Goal: Task Accomplishment & Management: Complete application form

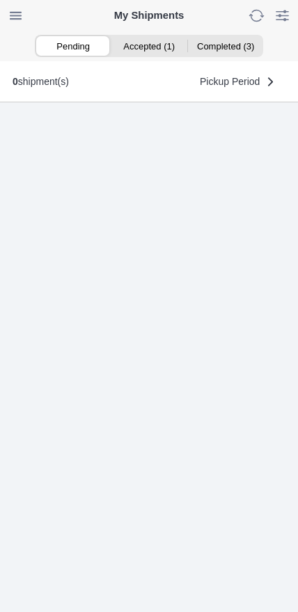
click at [161, 52] on ion-segment-button "Accepted (1)" at bounding box center [149, 45] width 76 height 19
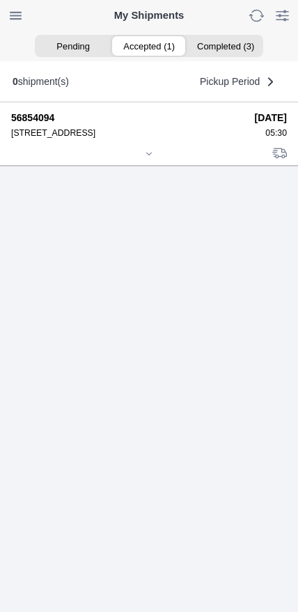
click at [153, 158] on icon at bounding box center [149, 154] width 8 height 8
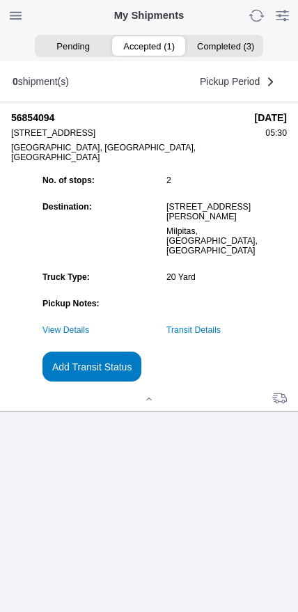
click at [221, 335] on link "Transit Details" at bounding box center [193, 330] width 54 height 10
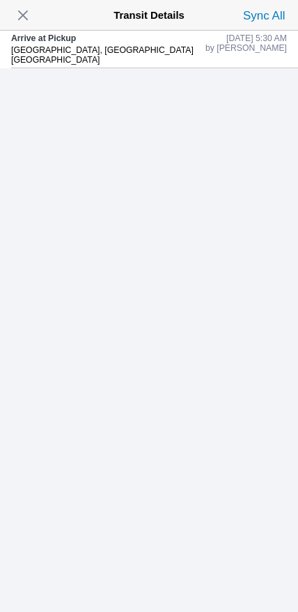
click at [27, 15] on span "button" at bounding box center [22, 15] width 19 height 19
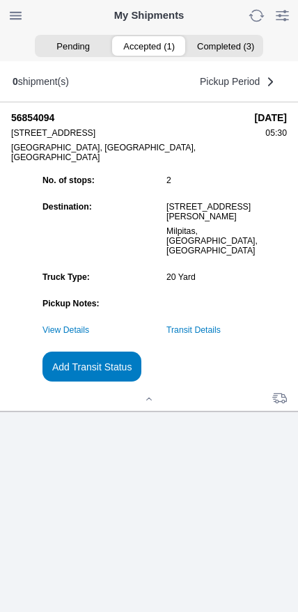
click at [0, 0] on slot "Add Transit Status" at bounding box center [0, 0] width 0 height 0
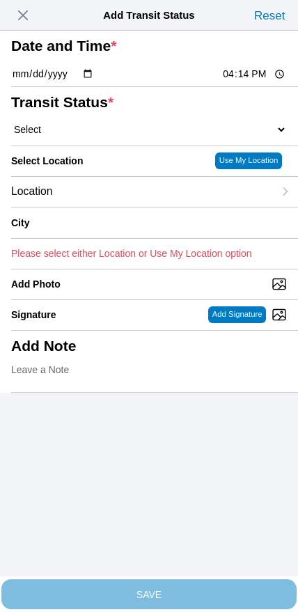
click at [232, 81] on input "16:14" at bounding box center [253, 74] width 65 height 15
type input "06:00"
click at [87, 136] on select "Select Arrive at Drop Off Arrive at Pickup Break Start Break Stop Depart Drop O…" at bounding box center [149, 129] width 276 height 13
select select "DPTPULOC"
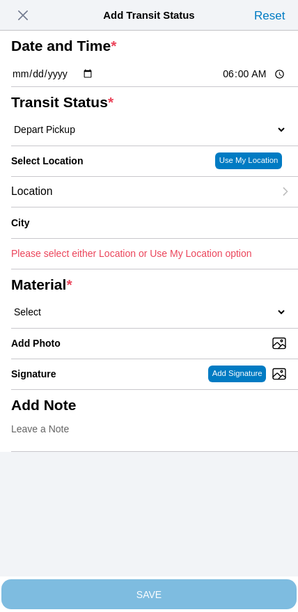
click at [124, 207] on div "Location" at bounding box center [142, 192] width 263 height 30
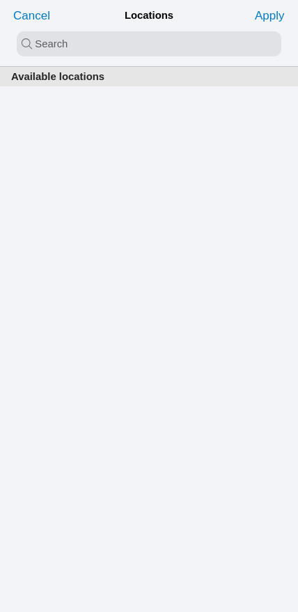
click at [120, 45] on input "search text" at bounding box center [149, 43] width 265 height 25
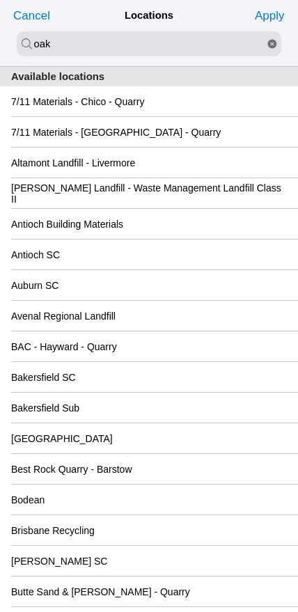
type input "oak"
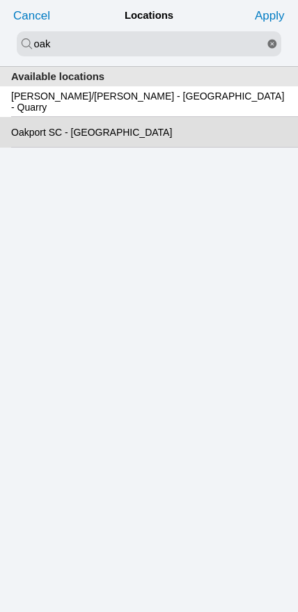
click at [0, 0] on slot "Oakport SC - [GEOGRAPHIC_DATA]" at bounding box center [0, 0] width 0 height 0
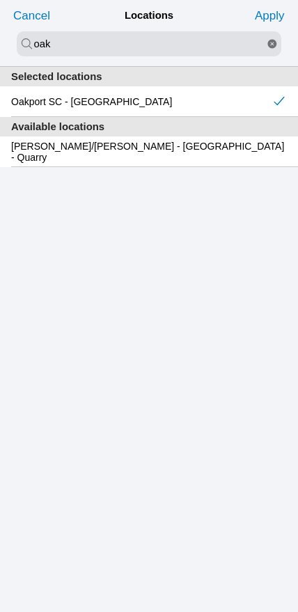
click at [0, 0] on slot "Apply" at bounding box center [0, 0] width 0 height 0
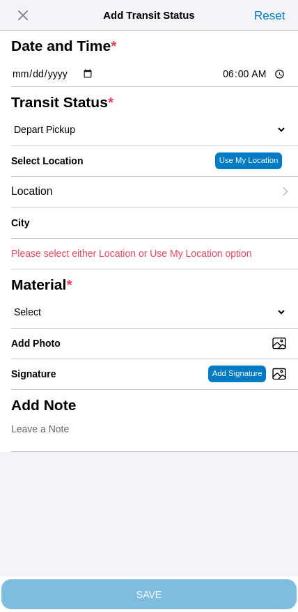
type input "[GEOGRAPHIC_DATA]"
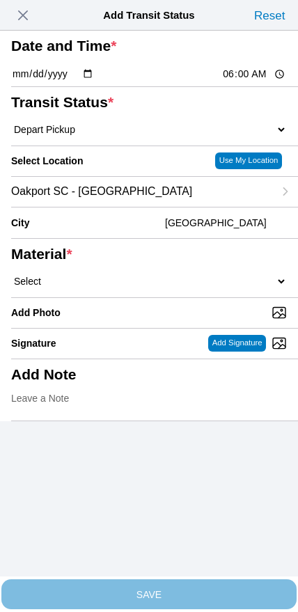
click at [173, 288] on select "Select 1" x 3" Rock 1" x 4" Rock 2" x 4" Rock Asphalt Cold Patch Backfill Spec …" at bounding box center [149, 281] width 276 height 13
select select "708654"
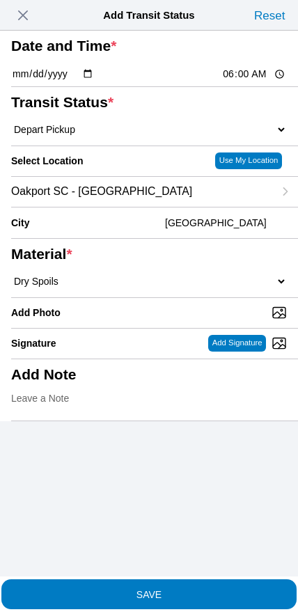
click at [182, 589] on span "SAVE" at bounding box center [149, 594] width 276 height 10
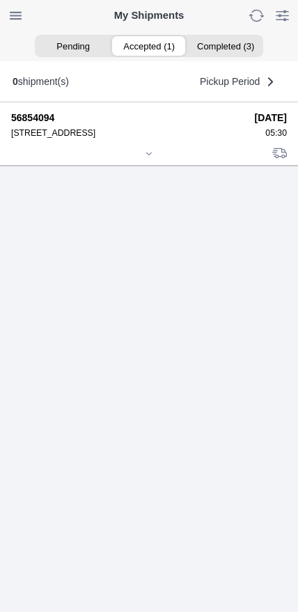
click at [146, 158] on icon at bounding box center [149, 154] width 8 height 8
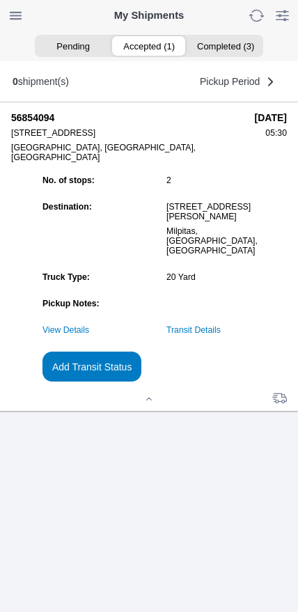
click at [0, 0] on slot "Add Transit Status" at bounding box center [0, 0] width 0 height 0
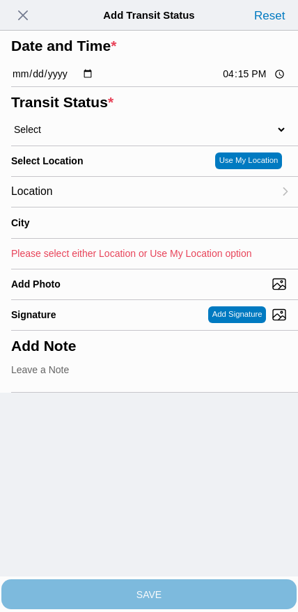
click at [250, 81] on input "16:15" at bounding box center [253, 74] width 65 height 15
type input "08:15"
click at [81, 136] on select "Select Arrive at Drop Off Arrive at Pickup Break Start Break Stop Depart Drop O…" at bounding box center [149, 129] width 276 height 13
select select "DPTDLVLOC"
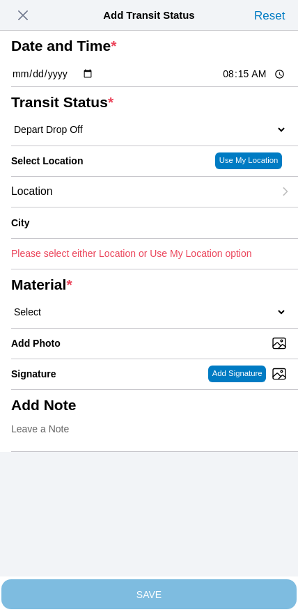
click at [97, 207] on div "Location" at bounding box center [142, 192] width 263 height 30
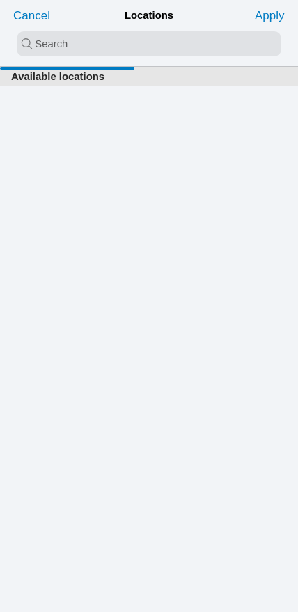
click at [133, 51] on input "search text" at bounding box center [149, 43] width 265 height 25
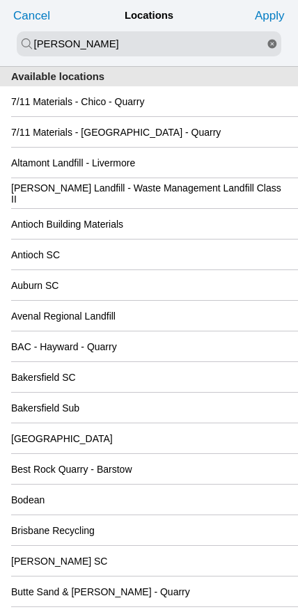
type input "[PERSON_NAME]"
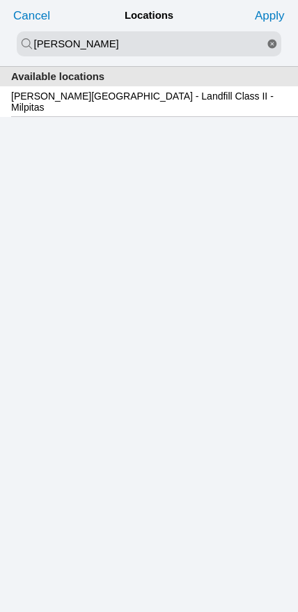
click at [0, 0] on slot "[PERSON_NAME][GEOGRAPHIC_DATA] - Landfill Class II - Milpitas" at bounding box center [0, 0] width 0 height 0
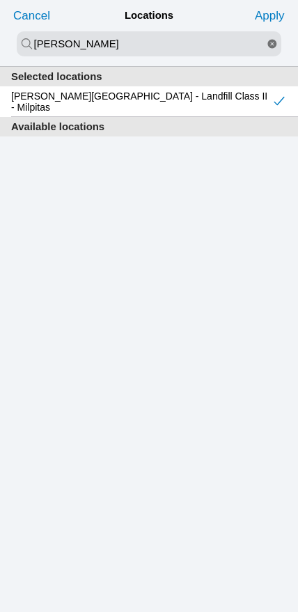
click at [0, 0] on slot "Apply" at bounding box center [0, 0] width 0 height 0
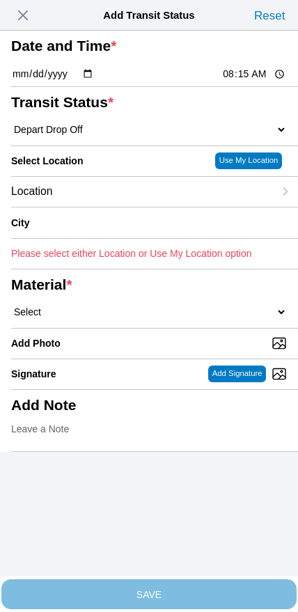
type input "Milpitas"
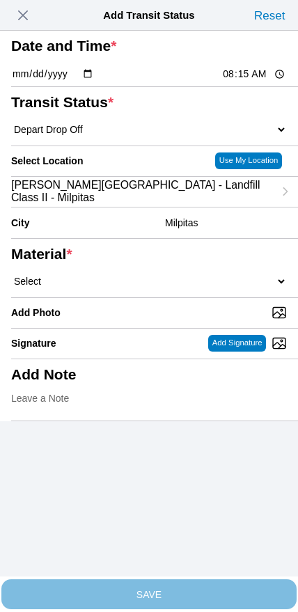
click at [169, 288] on select "Select 1" x 3" Rock 1" x 4" Rock 2" x 4" Rock Asphalt Cold Patch Backfill Spec …" at bounding box center [149, 281] width 276 height 13
select select "708654"
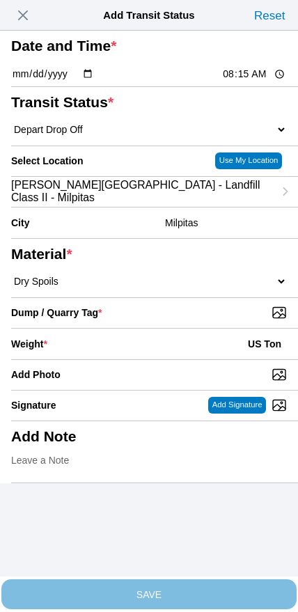
click at [211, 320] on input "Dump / Quarry Tag *" at bounding box center [154, 312] width 287 height 15
type input "C:\fakepath\image.jpg"
click at [139, 359] on div "Weight * US Ton" at bounding box center [149, 344] width 276 height 31
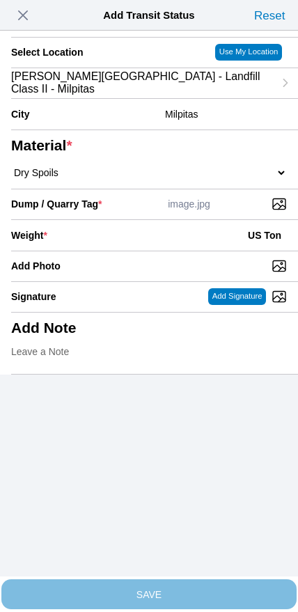
scroll to position [125, 0]
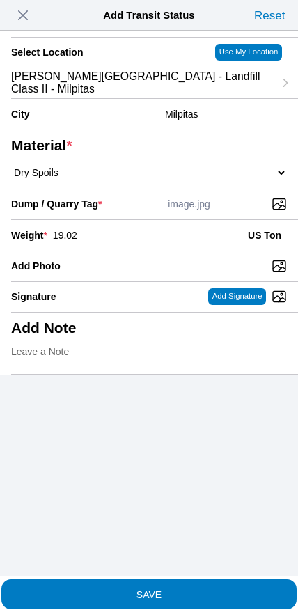
type input "19.02"
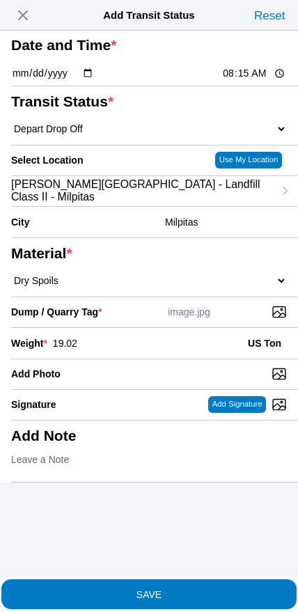
scroll to position [68, 0]
click at [0, 0] on slot "SAVE" at bounding box center [0, 0] width 0 height 0
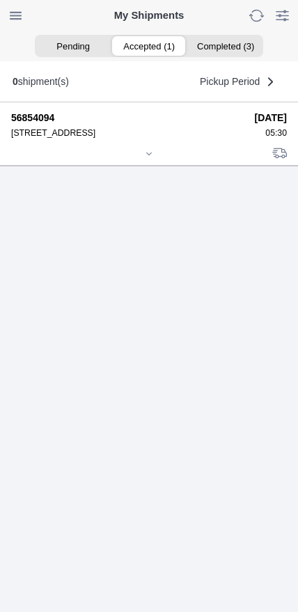
click at [148, 160] on div at bounding box center [149, 155] width 276 height 10
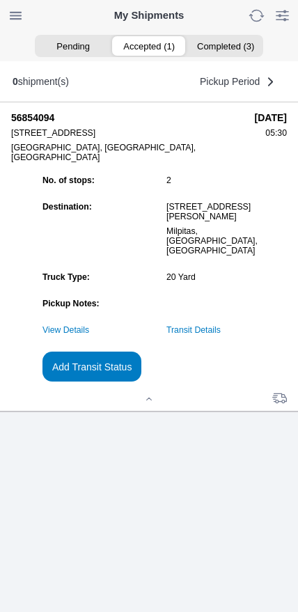
click at [0, 0] on slot "Add Transit Status" at bounding box center [0, 0] width 0 height 0
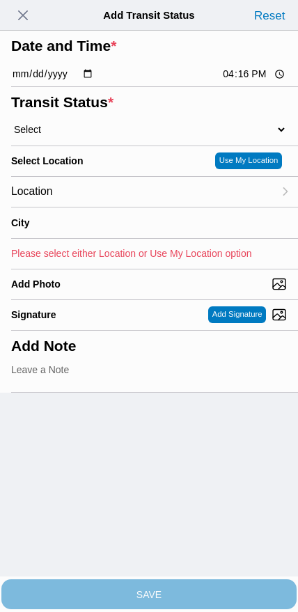
click at [238, 81] on input "16:16" at bounding box center [253, 74] width 65 height 15
type input "09:40"
click at [84, 136] on select "Select Arrive at Drop Off Arrive at Pickup Break Start Break Stop Depart Drop O…" at bounding box center [149, 129] width 276 height 13
select select "DPTPULOC"
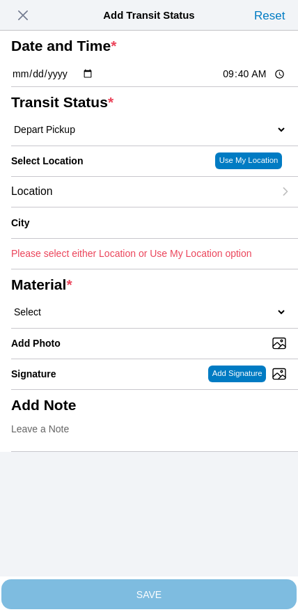
click at [104, 207] on div "Location" at bounding box center [142, 192] width 263 height 30
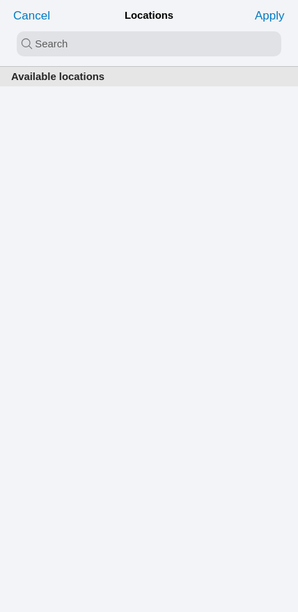
click at [121, 49] on input "search text" at bounding box center [149, 43] width 265 height 25
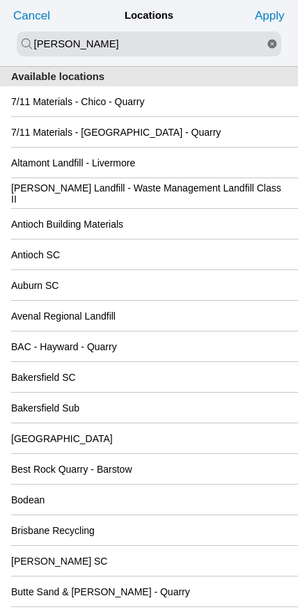
type input "[PERSON_NAME]"
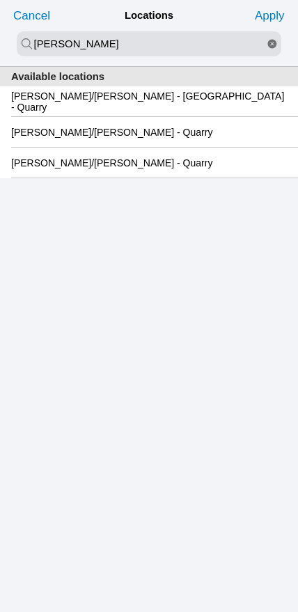
click at [0, 0] on slot "[PERSON_NAME]/[PERSON_NAME] - [GEOGRAPHIC_DATA] - Quarry" at bounding box center [0, 0] width 0 height 0
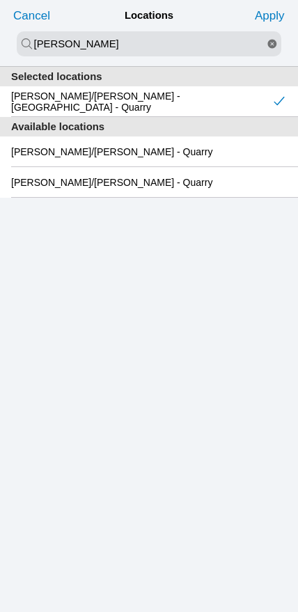
click at [0, 0] on slot "Apply" at bounding box center [0, 0] width 0 height 0
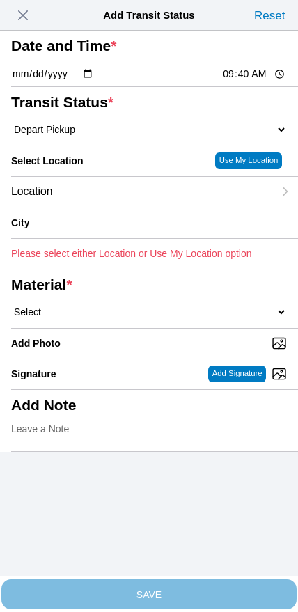
type input "[GEOGRAPHIC_DATA]"
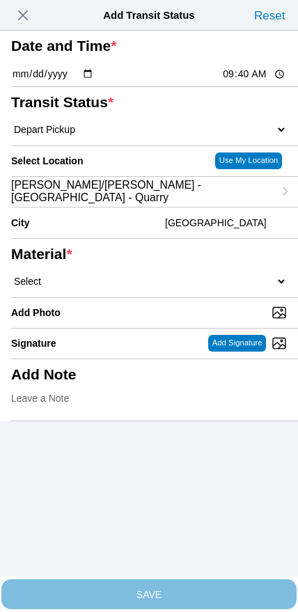
click at [159, 288] on select "Select 1" x 3" Rock 1" x 4" Rock 2" x 4" Rock Asphalt Cold Patch Backfill Spec …" at bounding box center [149, 281] width 276 height 13
select select "708651"
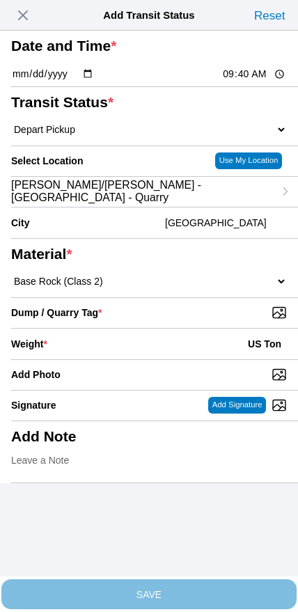
click at [205, 320] on input "Dump / Quarry Tag *" at bounding box center [154, 312] width 287 height 15
type input "C:\fakepath\image.jpg"
click at [136, 359] on div "Weight * US Ton" at bounding box center [149, 344] width 276 height 31
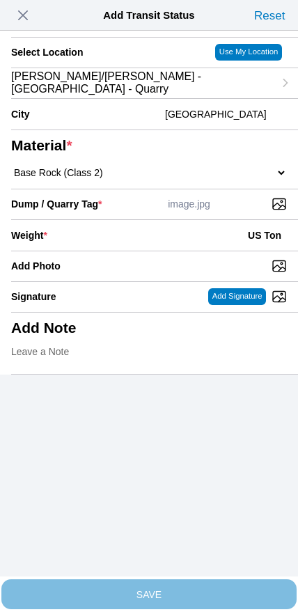
scroll to position [125, 0]
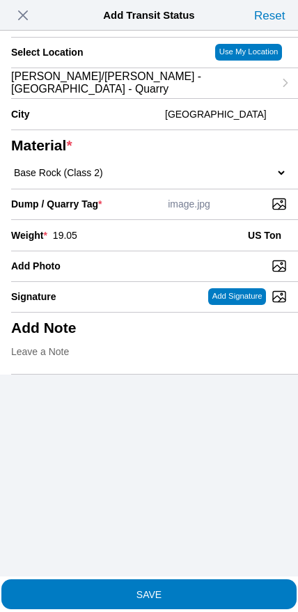
type input "19.05"
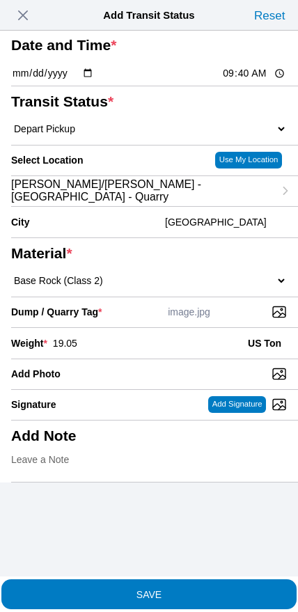
scroll to position [81, 0]
click at [163, 595] on button "SAVE" at bounding box center [148, 594] width 295 height 30
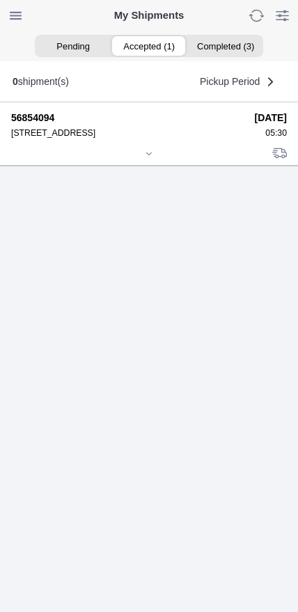
click at [148, 158] on icon at bounding box center [149, 154] width 8 height 8
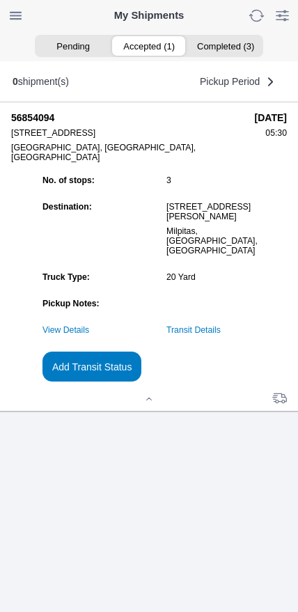
click at [0, 0] on slot "Add Transit Status" at bounding box center [0, 0] width 0 height 0
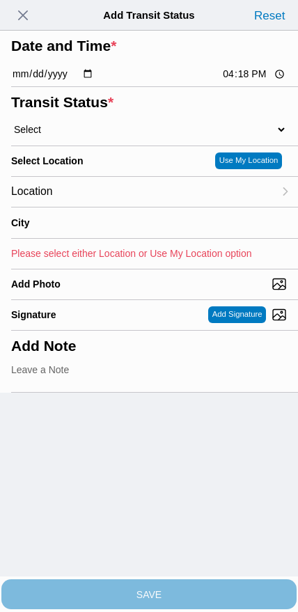
click at [245, 81] on input "16:18" at bounding box center [253, 74] width 65 height 15
type input "10:05"
click at [89, 136] on select "Select Arrive at Drop Off Arrive at Pickup Break Start Break Stop Depart Drop O…" at bounding box center [149, 129] width 276 height 13
select select "DPTDLVLOC"
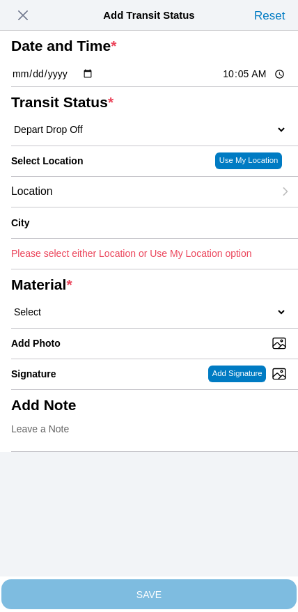
click at [110, 207] on div "Location" at bounding box center [142, 192] width 263 height 30
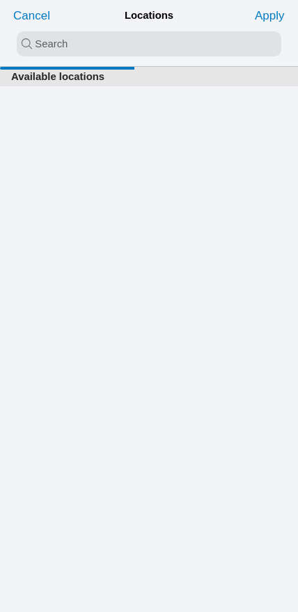
click at [136, 51] on input "search text" at bounding box center [149, 43] width 265 height 25
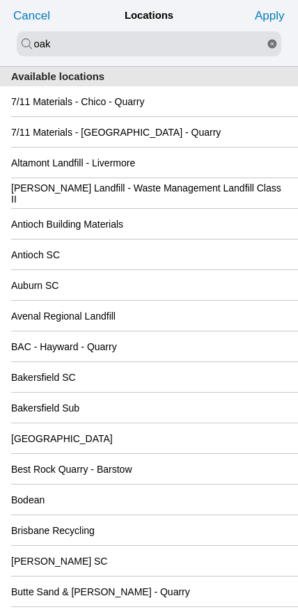
type input "oak"
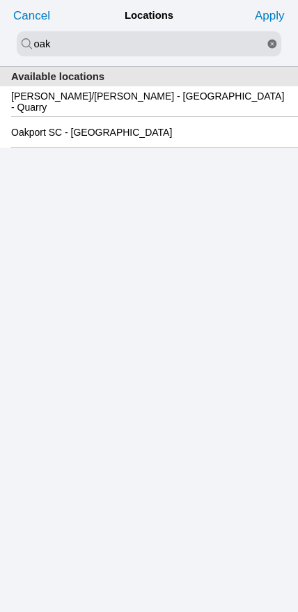
click at [0, 0] on slot "Oakport SC - [GEOGRAPHIC_DATA]" at bounding box center [0, 0] width 0 height 0
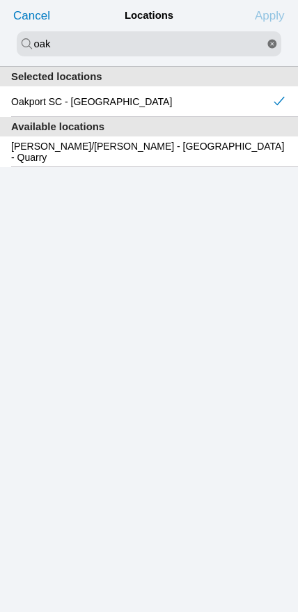
click at [0, 0] on slot "Apply" at bounding box center [0, 0] width 0 height 0
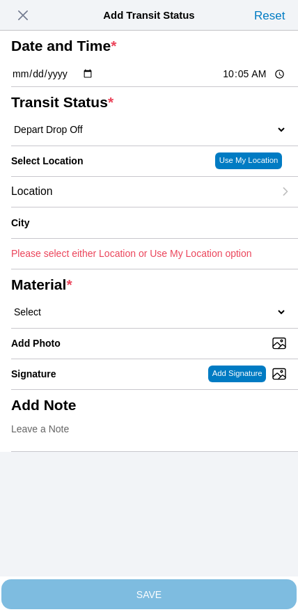
type input "[GEOGRAPHIC_DATA]"
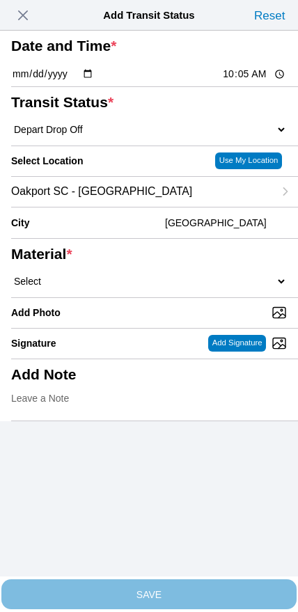
click at [182, 288] on select "Select 1" x 3" Rock 1" x 4" Rock 2" x 4" Rock Asphalt Cold Patch Backfill Spec …" at bounding box center [149, 281] width 276 height 13
select select "708651"
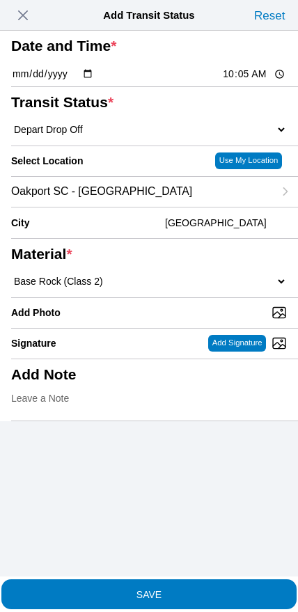
click at [175, 320] on input "Add Photo" at bounding box center [154, 312] width 287 height 15
type input "C:\fakepath\image.jpg"
click at [194, 589] on span "SAVE" at bounding box center [149, 594] width 276 height 10
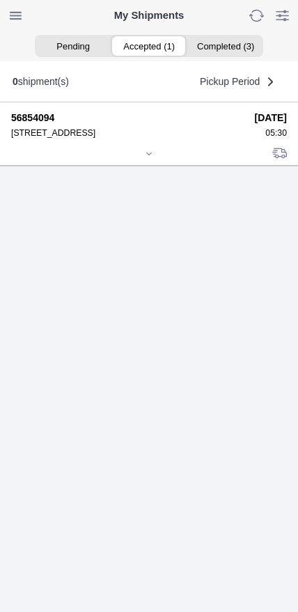
click at [151, 158] on icon at bounding box center [149, 154] width 8 height 8
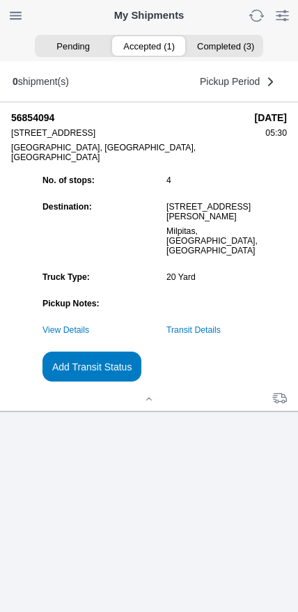
click at [0, 0] on slot "Add Transit Status" at bounding box center [0, 0] width 0 height 0
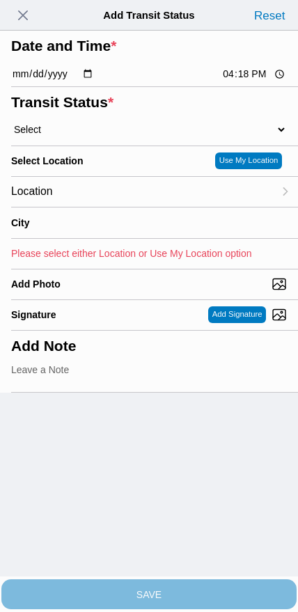
click at [241, 81] on input "16:18" at bounding box center [253, 74] width 65 height 15
type input "11:15"
click at [91, 136] on select "Select Arrive at Drop Off Arrive at Pickup Break Start Break Stop Depart Drop O…" at bounding box center [149, 129] width 276 height 13
select select "DPTPULOC"
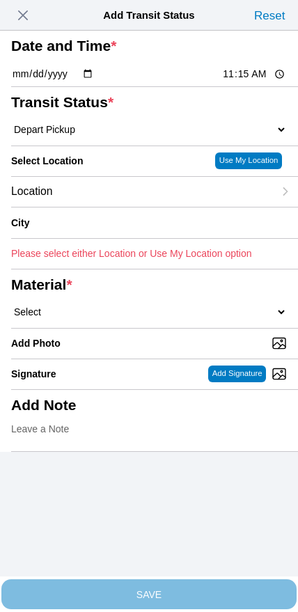
click at [116, 207] on div "Location" at bounding box center [142, 192] width 263 height 30
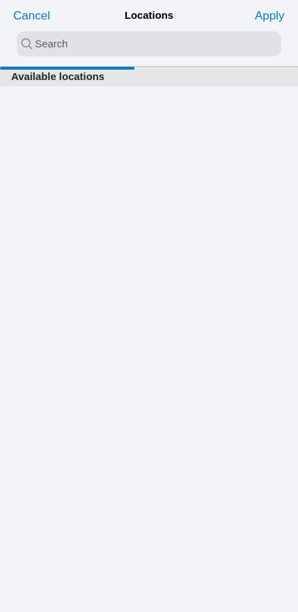
click at [133, 52] on input "search text" at bounding box center [149, 43] width 265 height 25
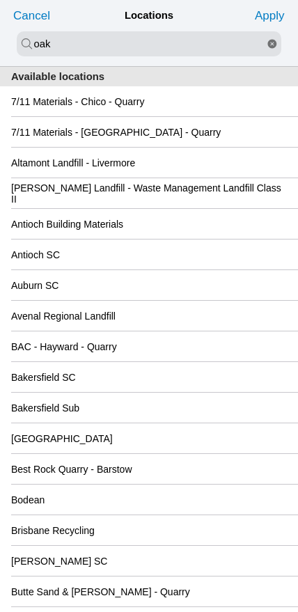
type input "oak"
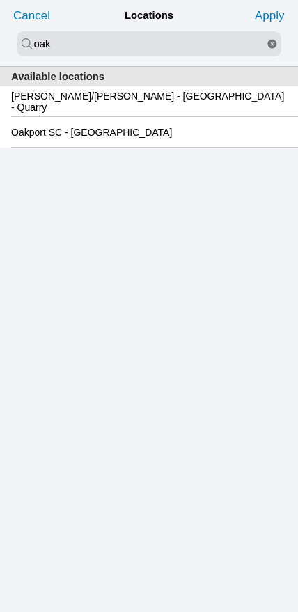
click at [0, 0] on slot "Oakport SC - [GEOGRAPHIC_DATA]" at bounding box center [0, 0] width 0 height 0
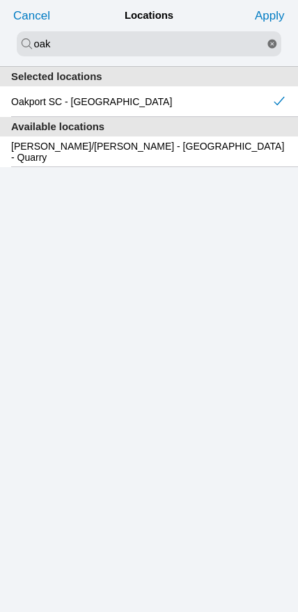
click at [0, 0] on slot "Apply" at bounding box center [0, 0] width 0 height 0
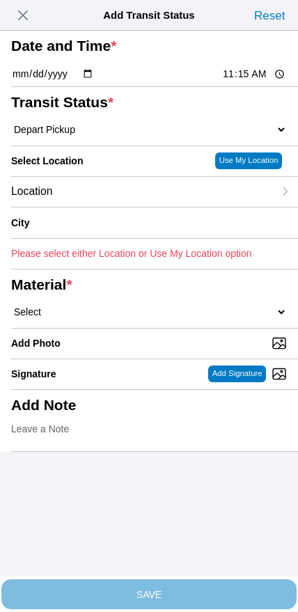
type input "[GEOGRAPHIC_DATA]"
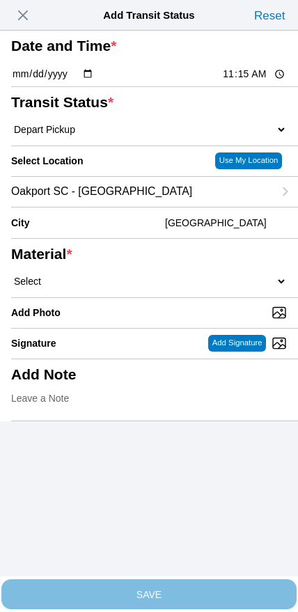
click at [170, 288] on select "Select 1" x 3" Rock 1" x 4" Rock 2" x 4" Rock Asphalt Cold Patch Backfill Spec …" at bounding box center [149, 281] width 276 height 13
select select "708654"
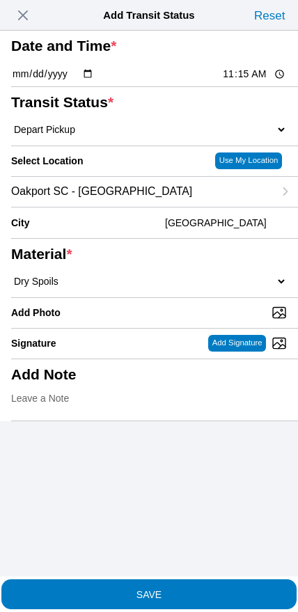
click at [179, 589] on span "SAVE" at bounding box center [149, 594] width 276 height 10
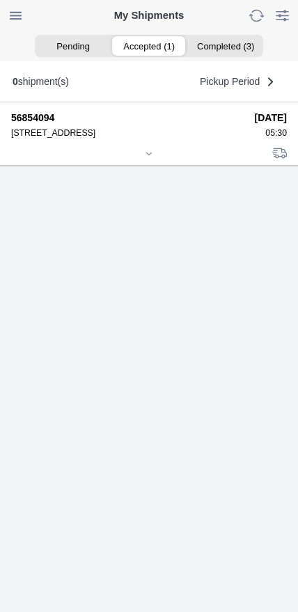
click at [145, 158] on icon at bounding box center [149, 154] width 8 height 8
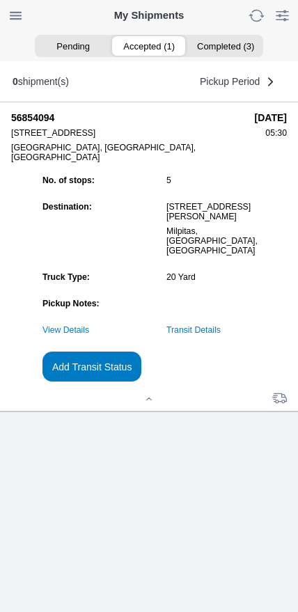
click at [0, 0] on slot "Add Transit Status" at bounding box center [0, 0] width 0 height 0
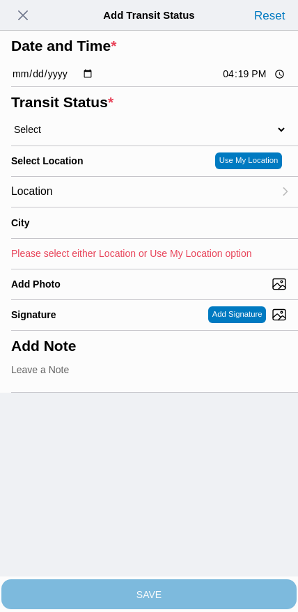
click at [242, 81] on input "16:19" at bounding box center [253, 74] width 65 height 15
type input "13:00"
click at [89, 136] on select "Select Arrive at Drop Off Arrive at Pickup Break Start Break Stop Depart Drop O…" at bounding box center [149, 129] width 276 height 13
select select "BREAKSTART"
click at [98, 207] on div "Location" at bounding box center [142, 192] width 263 height 30
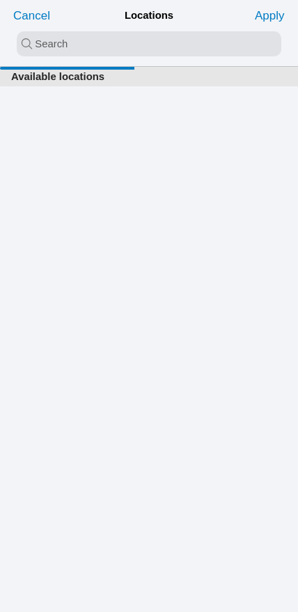
click at [132, 46] on input "search text" at bounding box center [149, 43] width 265 height 25
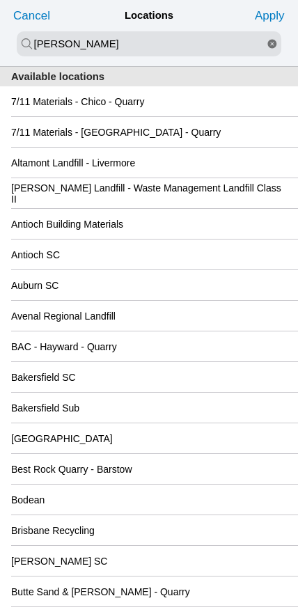
type input "[PERSON_NAME]"
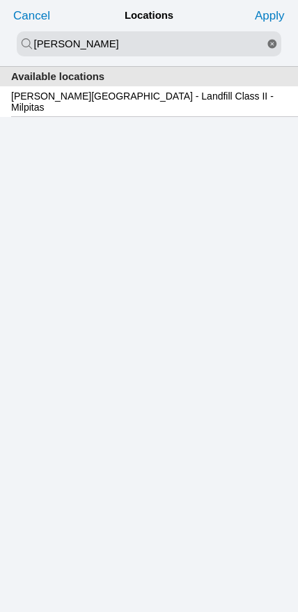
click at [0, 0] on slot "[PERSON_NAME][GEOGRAPHIC_DATA] - Landfill Class II - Milpitas" at bounding box center [0, 0] width 0 height 0
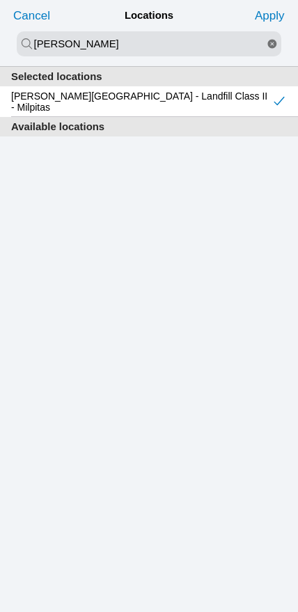
click at [0, 0] on slot "Apply" at bounding box center [0, 0] width 0 height 0
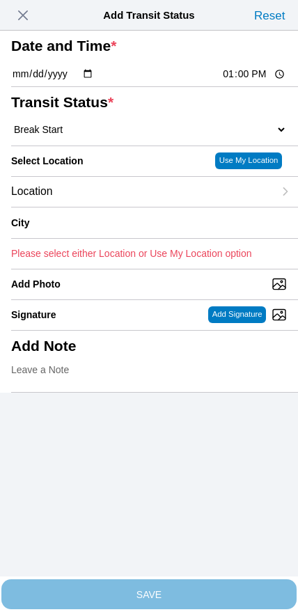
type input "Milpitas"
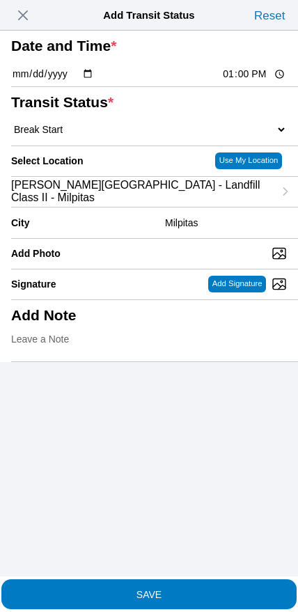
click at [169, 592] on span "SAVE" at bounding box center [149, 594] width 276 height 10
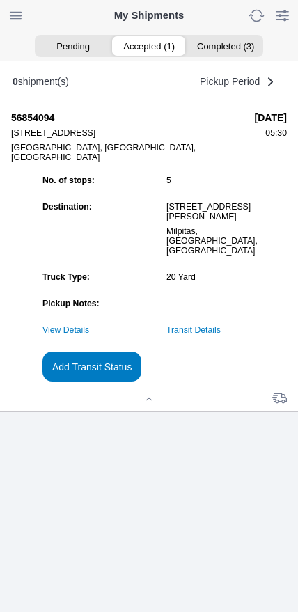
click at [0, 0] on slot "Add Transit Status" at bounding box center [0, 0] width 0 height 0
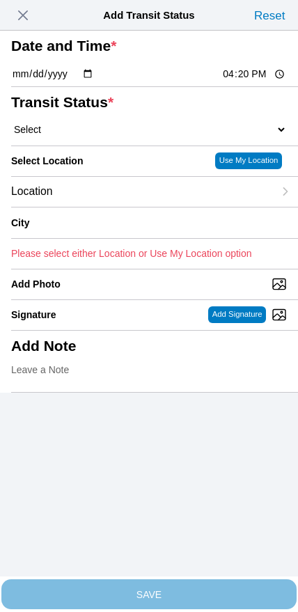
click at [249, 81] on input "16:20" at bounding box center [253, 74] width 65 height 15
type input "13:30"
click at [87, 136] on select "Select Arrive at Drop Off Arrive at Pickup Break Start Break Stop Depart Drop O…" at bounding box center [149, 129] width 276 height 13
select select "BREAKSTOP"
click at [114, 207] on div "Location" at bounding box center [142, 192] width 263 height 30
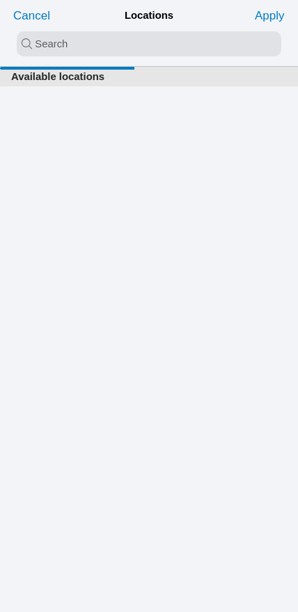
click at [123, 56] on input "search text" at bounding box center [149, 43] width 265 height 25
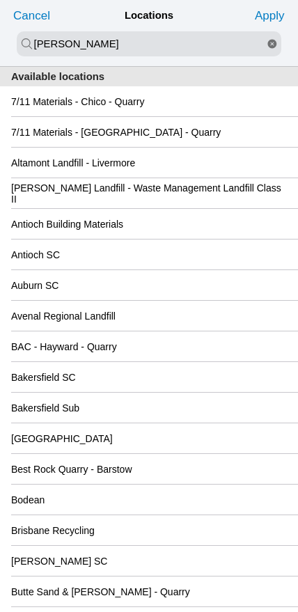
type input "[PERSON_NAME]"
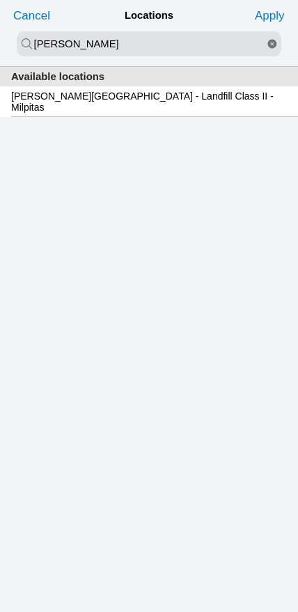
click at [0, 0] on slot "[PERSON_NAME][GEOGRAPHIC_DATA] - Landfill Class II - Milpitas" at bounding box center [0, 0] width 0 height 0
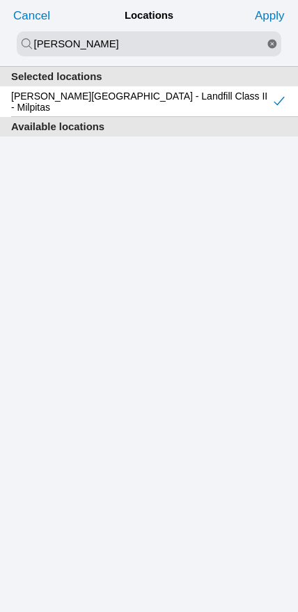
click at [0, 0] on slot "Apply" at bounding box center [0, 0] width 0 height 0
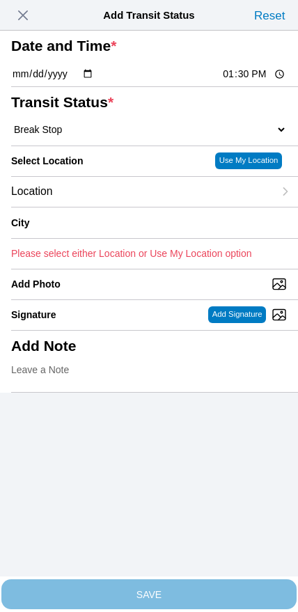
type input "Milpitas"
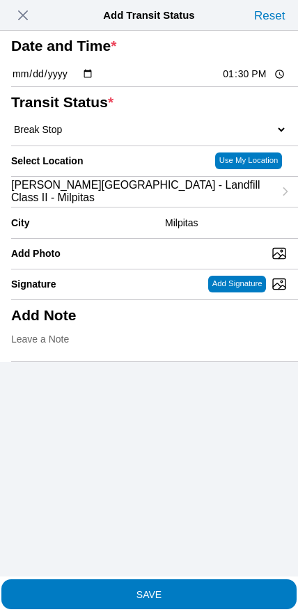
click at [182, 591] on span "SAVE" at bounding box center [149, 594] width 276 height 10
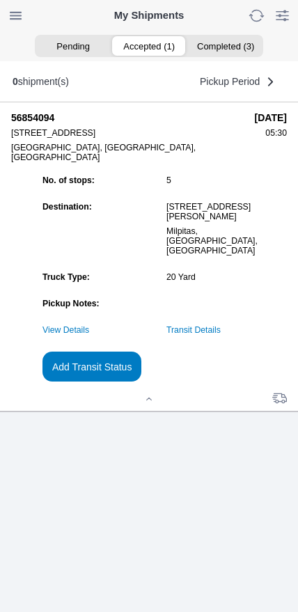
click at [0, 0] on slot "Add Transit Status" at bounding box center [0, 0] width 0 height 0
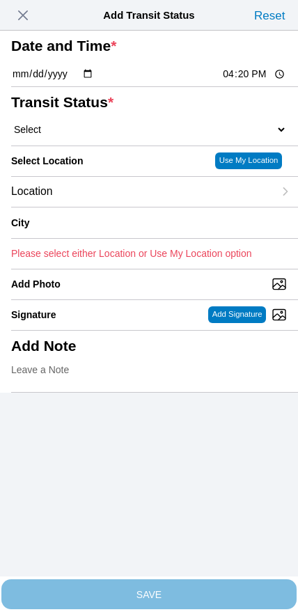
click at [250, 81] on input "16:20" at bounding box center [253, 74] width 65 height 15
type input "14:30"
click at [85, 136] on select "Select Arrive at Drop Off Arrive at Pickup Break Start Break Stop Depart Drop O…" at bounding box center [149, 129] width 276 height 13
select select "DPTDLVLOC"
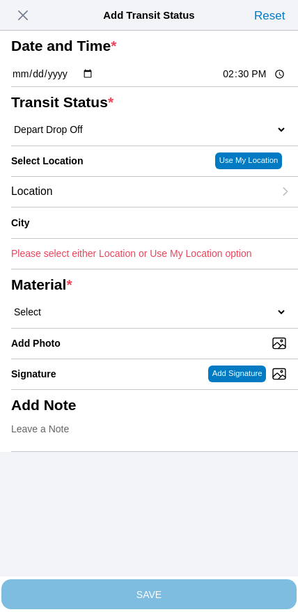
click at [109, 207] on div "Location" at bounding box center [142, 192] width 263 height 30
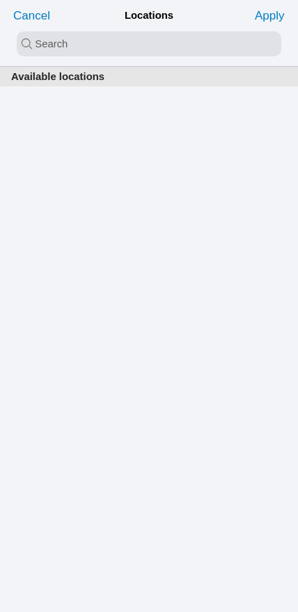
click at [120, 51] on input "search text" at bounding box center [149, 43] width 265 height 25
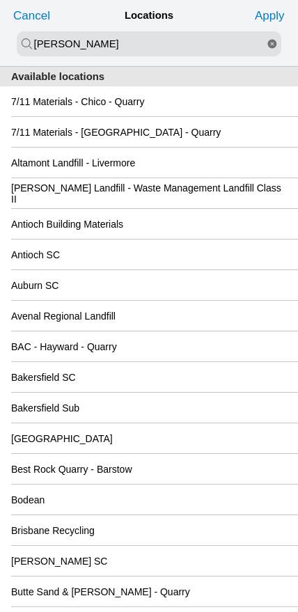
type input "[PERSON_NAME]"
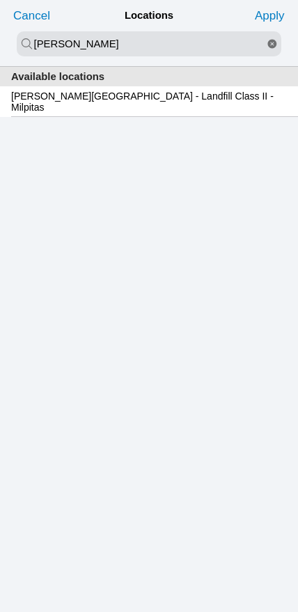
click at [92, 116] on div "[PERSON_NAME][GEOGRAPHIC_DATA] - Landfill Class II - Milpitas" at bounding box center [149, 101] width 276 height 30
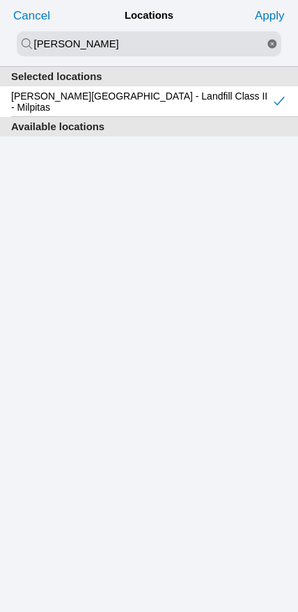
click at [267, 25] on button "Apply" at bounding box center [269, 15] width 37 height 22
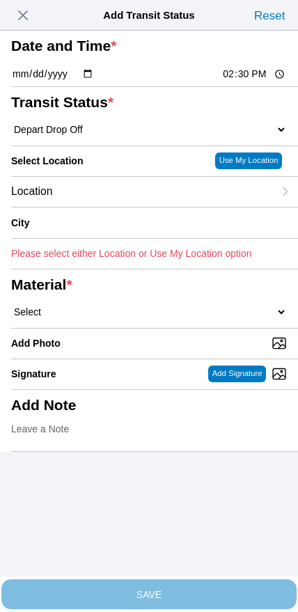
type input "Milpitas"
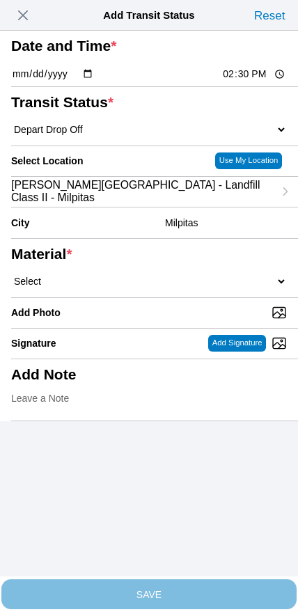
click at [180, 288] on select "Select 1" x 3" Rock 1" x 4" Rock 2" x 4" Rock Asphalt Cold Patch Backfill Spec …" at bounding box center [149, 281] width 276 height 13
select select "708654"
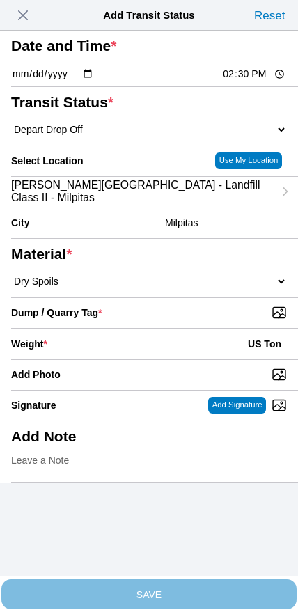
click at [208, 320] on input "Dump / Quarry Tag *" at bounding box center [154, 312] width 287 height 15
type input "C:\fakepath\image.jpg"
click at [141, 359] on div "Weight * US Ton" at bounding box center [149, 344] width 276 height 31
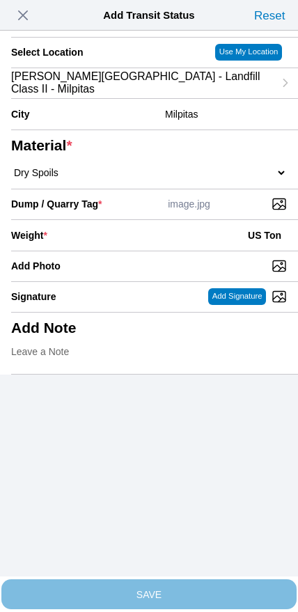
scroll to position [125, 0]
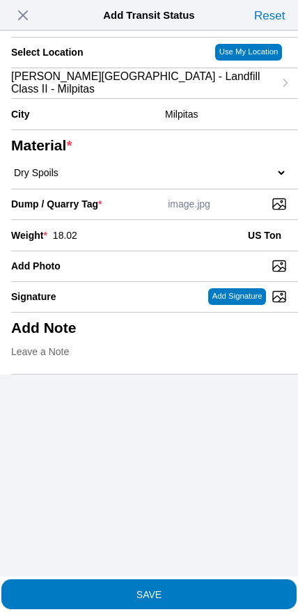
type input "18.02"
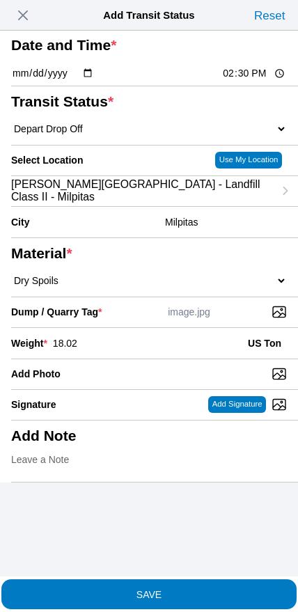
scroll to position [35, 0]
click at [188, 591] on span "SAVE" at bounding box center [149, 594] width 276 height 10
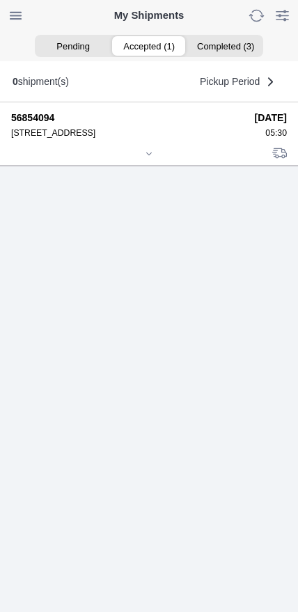
click at [148, 160] on div at bounding box center [149, 155] width 276 height 10
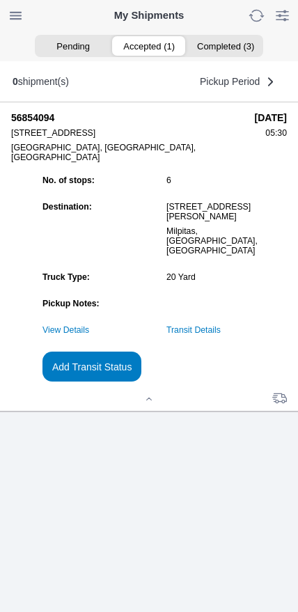
click at [0, 0] on slot "Add Transit Status" at bounding box center [0, 0] width 0 height 0
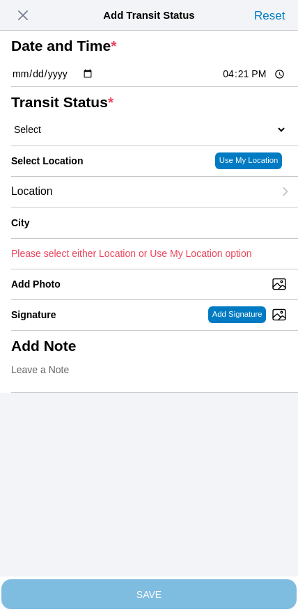
click at [242, 81] on input "16:21" at bounding box center [253, 74] width 65 height 15
type input "16:00"
click at [89, 136] on select "Select Arrive at Drop Off Arrive at Pickup Break Start Break Stop Depart Drop O…" at bounding box center [149, 129] width 276 height 13
select select "DELIVRED"
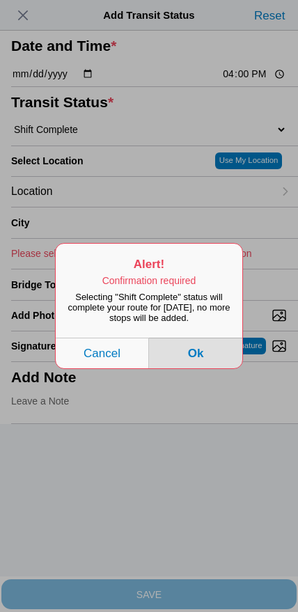
click at [209, 368] on button "Ok" at bounding box center [195, 353] width 93 height 31
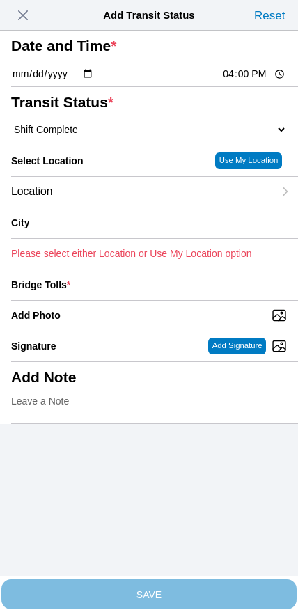
click at [117, 207] on div "Location" at bounding box center [142, 192] width 263 height 30
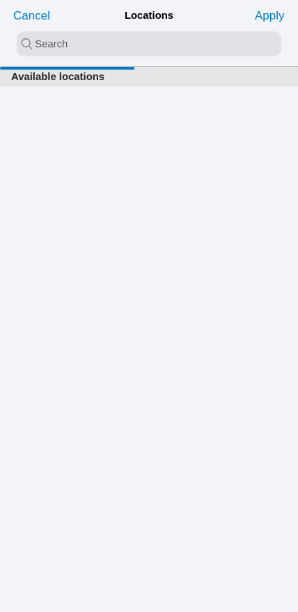
click at [111, 49] on input "search text" at bounding box center [149, 43] width 265 height 25
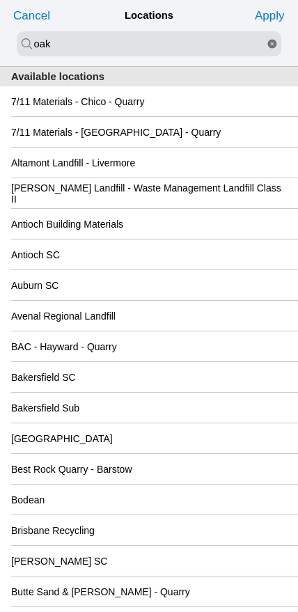
type input "oak"
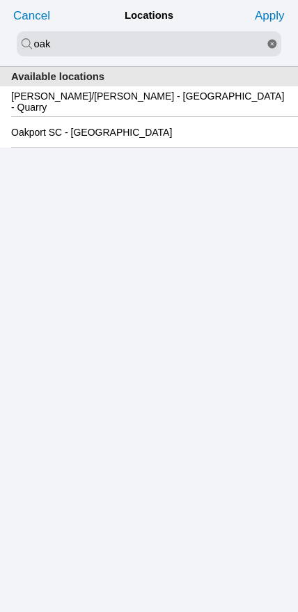
click at [0, 0] on slot "Oakport SC - [GEOGRAPHIC_DATA]" at bounding box center [0, 0] width 0 height 0
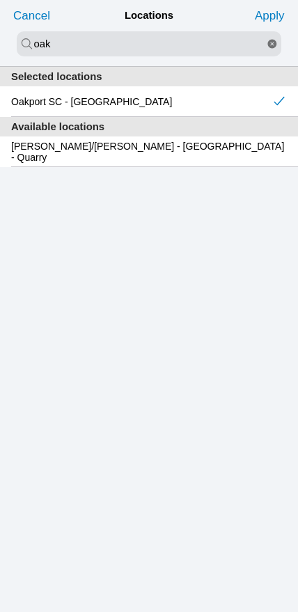
click at [0, 0] on slot "Apply" at bounding box center [0, 0] width 0 height 0
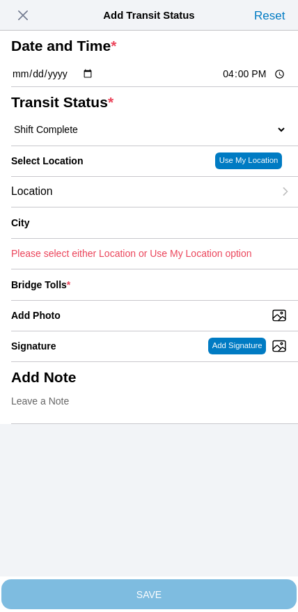
type input "[GEOGRAPHIC_DATA]"
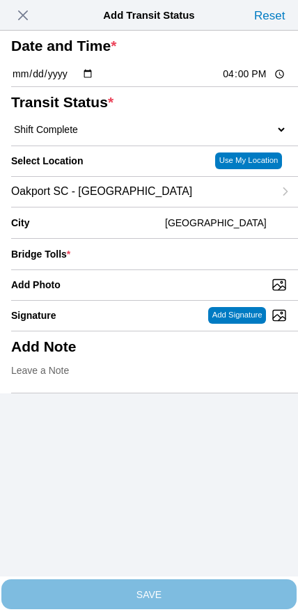
click at [194, 292] on input "Add Photo" at bounding box center [154, 284] width 287 height 15
type input "C:\fakepath\IMG_6997.jpeg"
click at [194, 269] on input "number" at bounding box center [181, 254] width 211 height 31
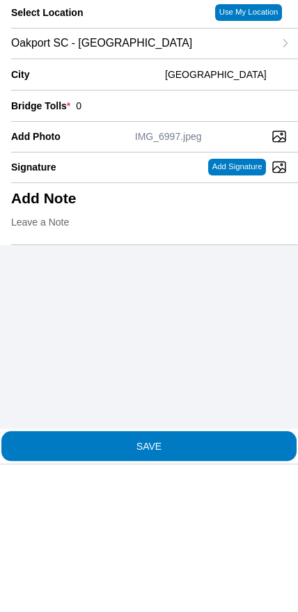
type input "0"
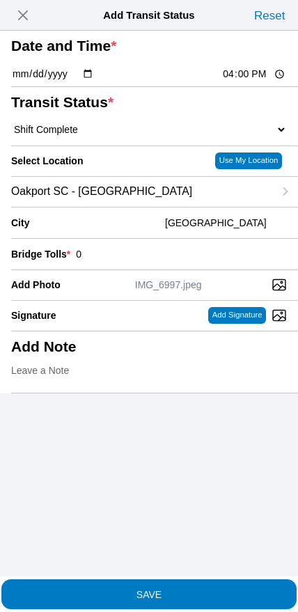
click at [187, 589] on span "SAVE" at bounding box center [149, 594] width 276 height 10
